Goal: Transaction & Acquisition: Subscribe to service/newsletter

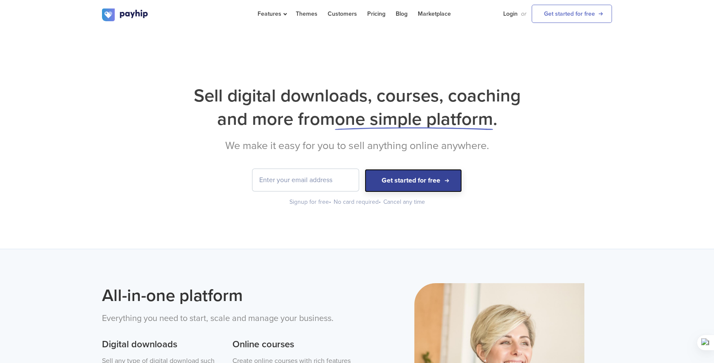
click at [422, 179] on button "Get started for free" at bounding box center [413, 180] width 97 height 23
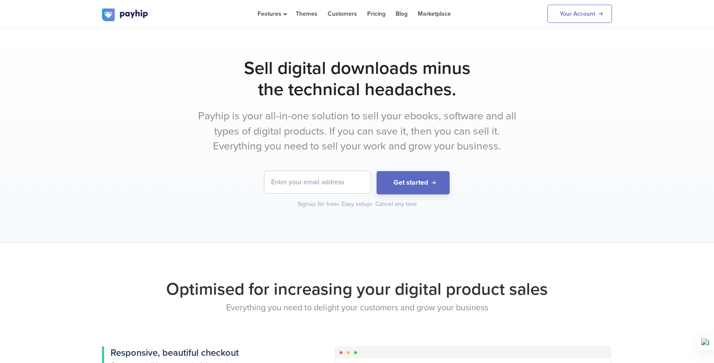
click at [292, 179] on input "email" at bounding box center [317, 182] width 106 height 22
type input "rp749240@gmail.com"
click at [408, 179] on button "Get started" at bounding box center [413, 182] width 73 height 23
